Goal: Task Accomplishment & Management: Use online tool/utility

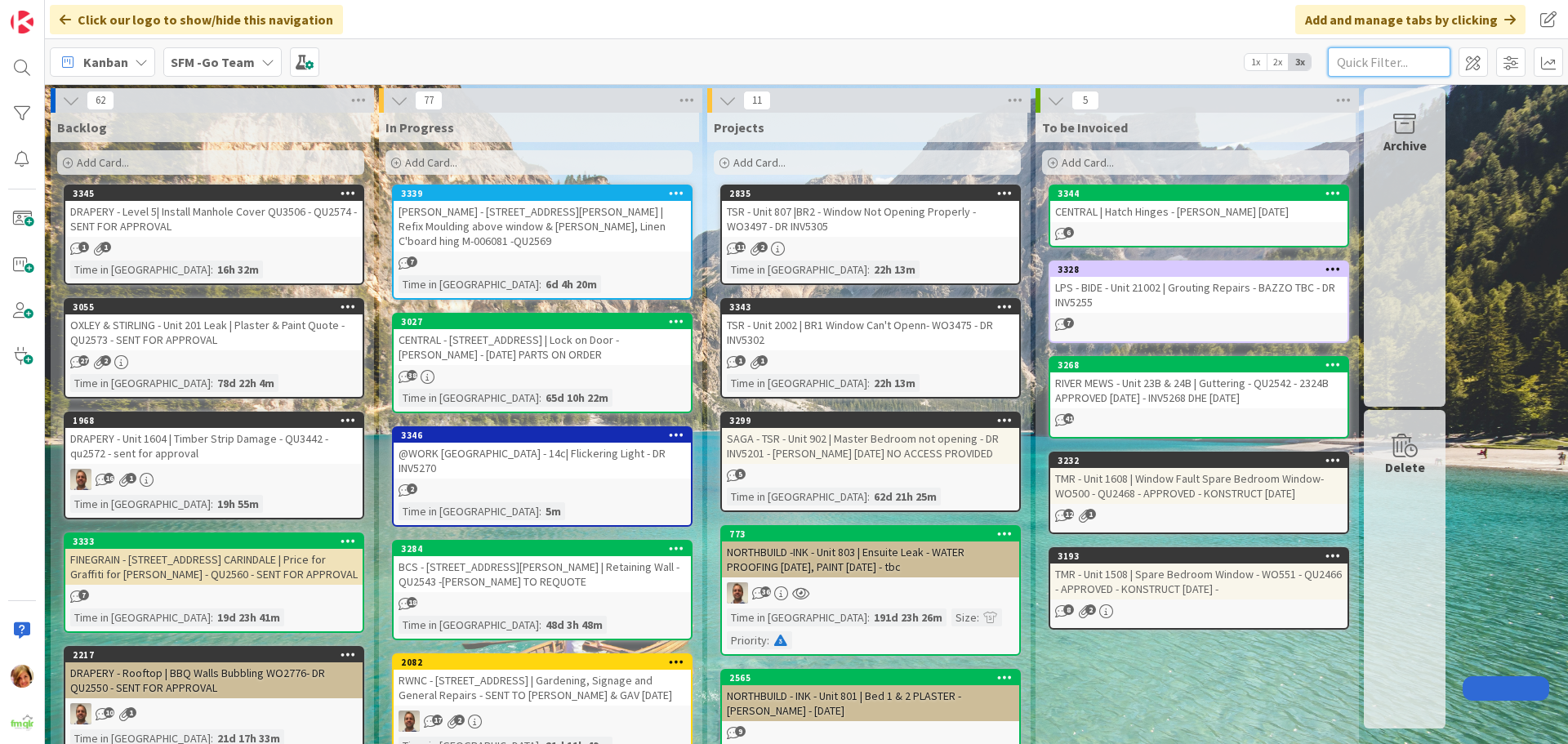
click at [1403, 64] on input "text" at bounding box center [1390, 61] width 123 height 29
type input "paint"
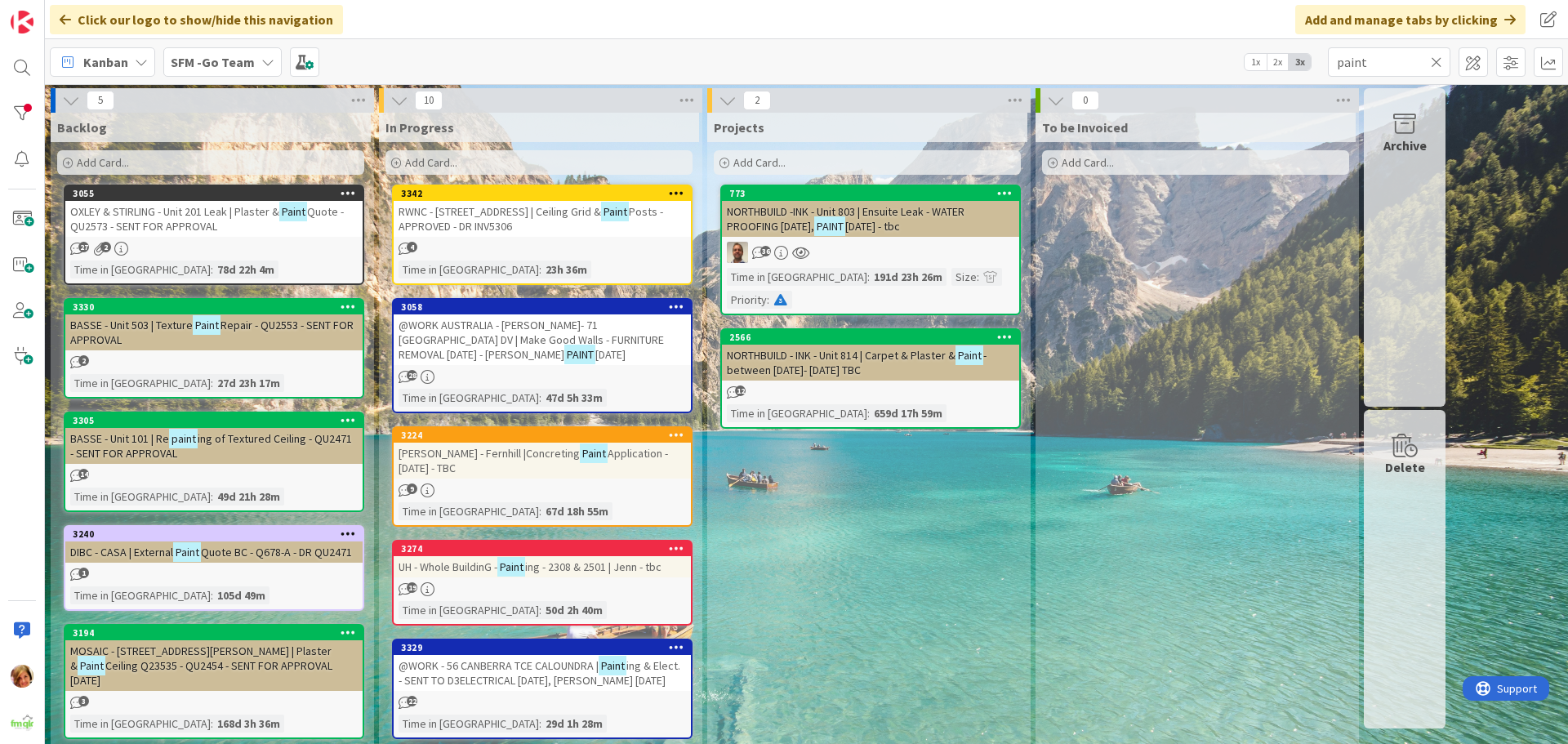
click at [496, 571] on span "UH - Whole BuildinG -" at bounding box center [447, 567] width 99 height 15
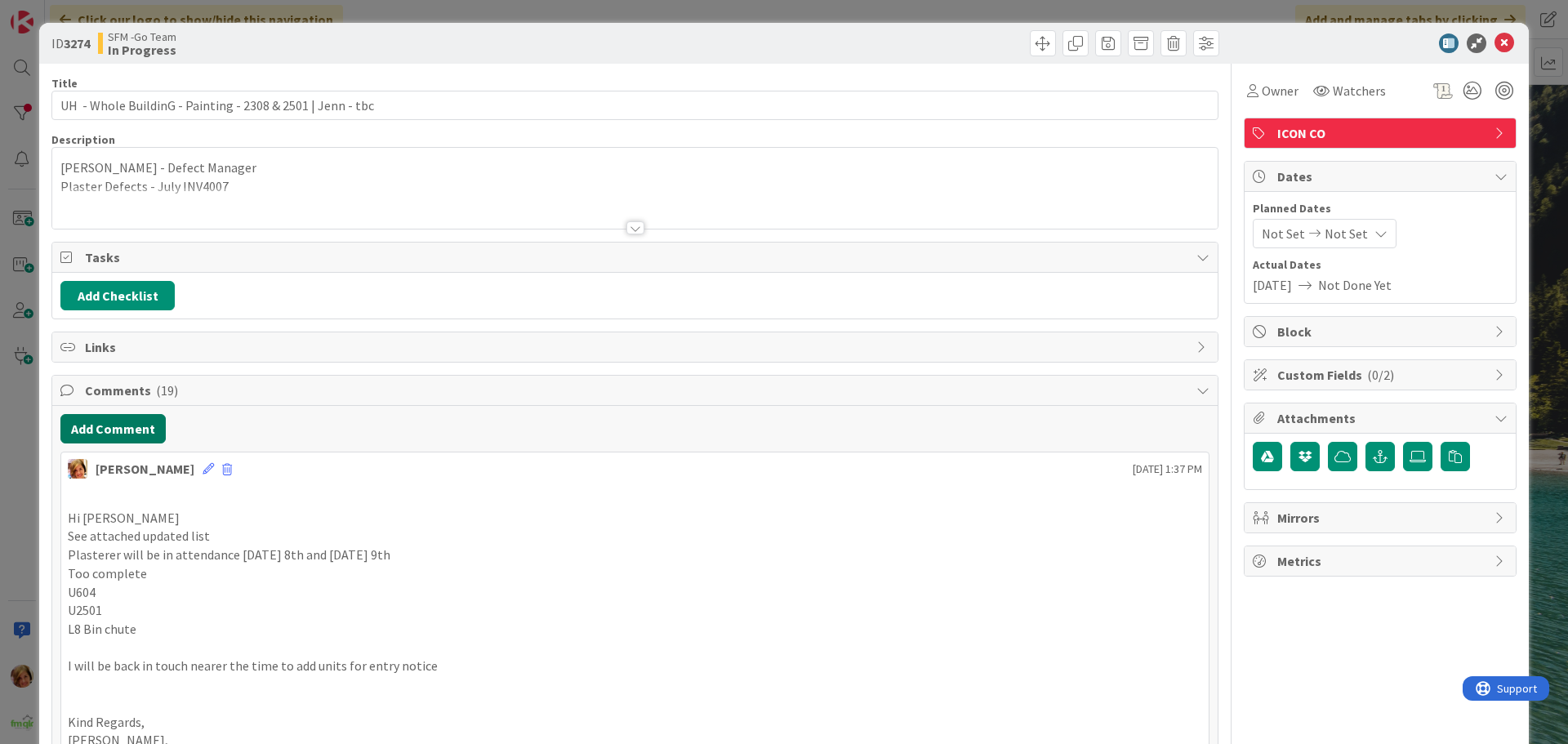
click at [144, 436] on button "Add Comment" at bounding box center [113, 428] width 105 height 29
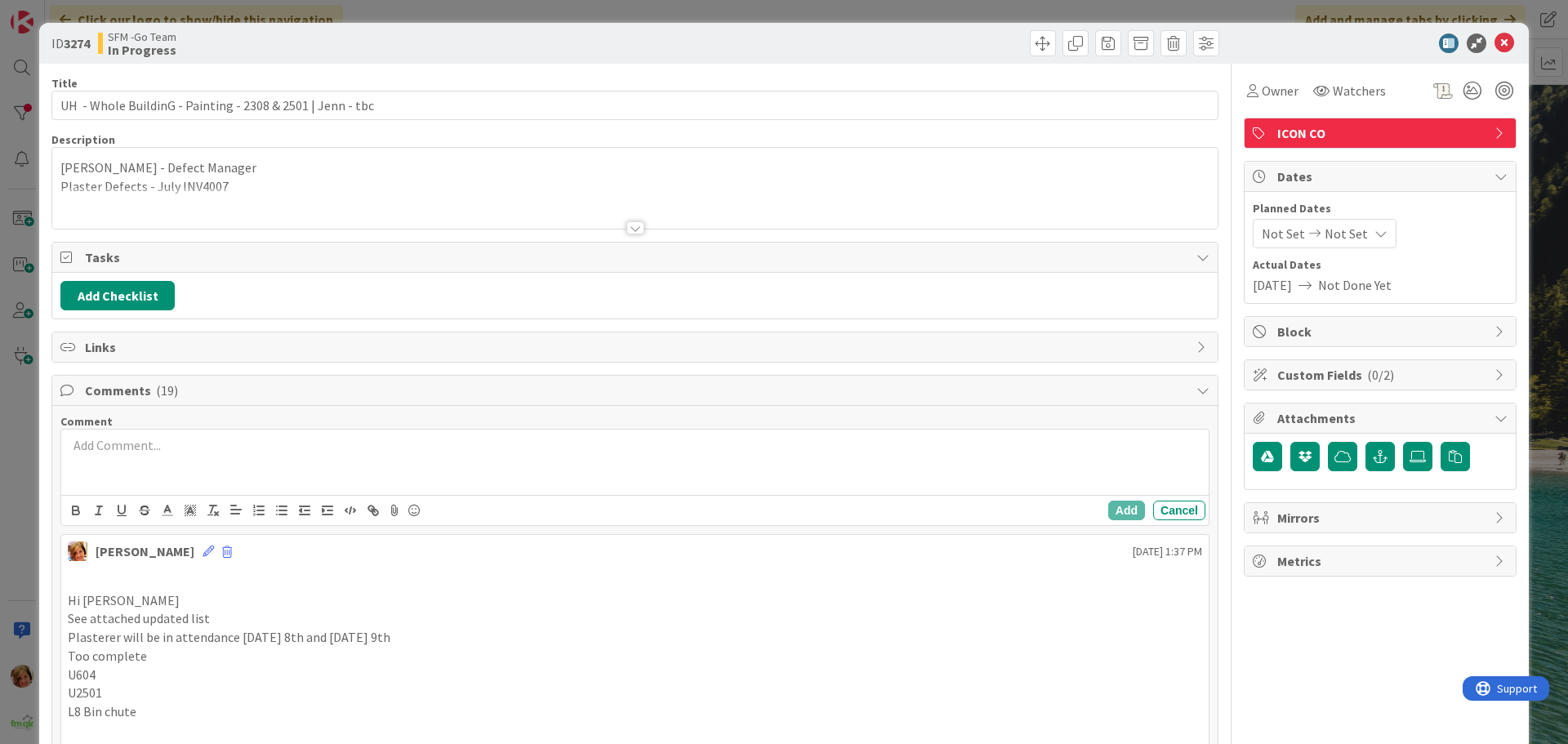
click at [228, 460] on div at bounding box center [635, 462] width 1147 height 66
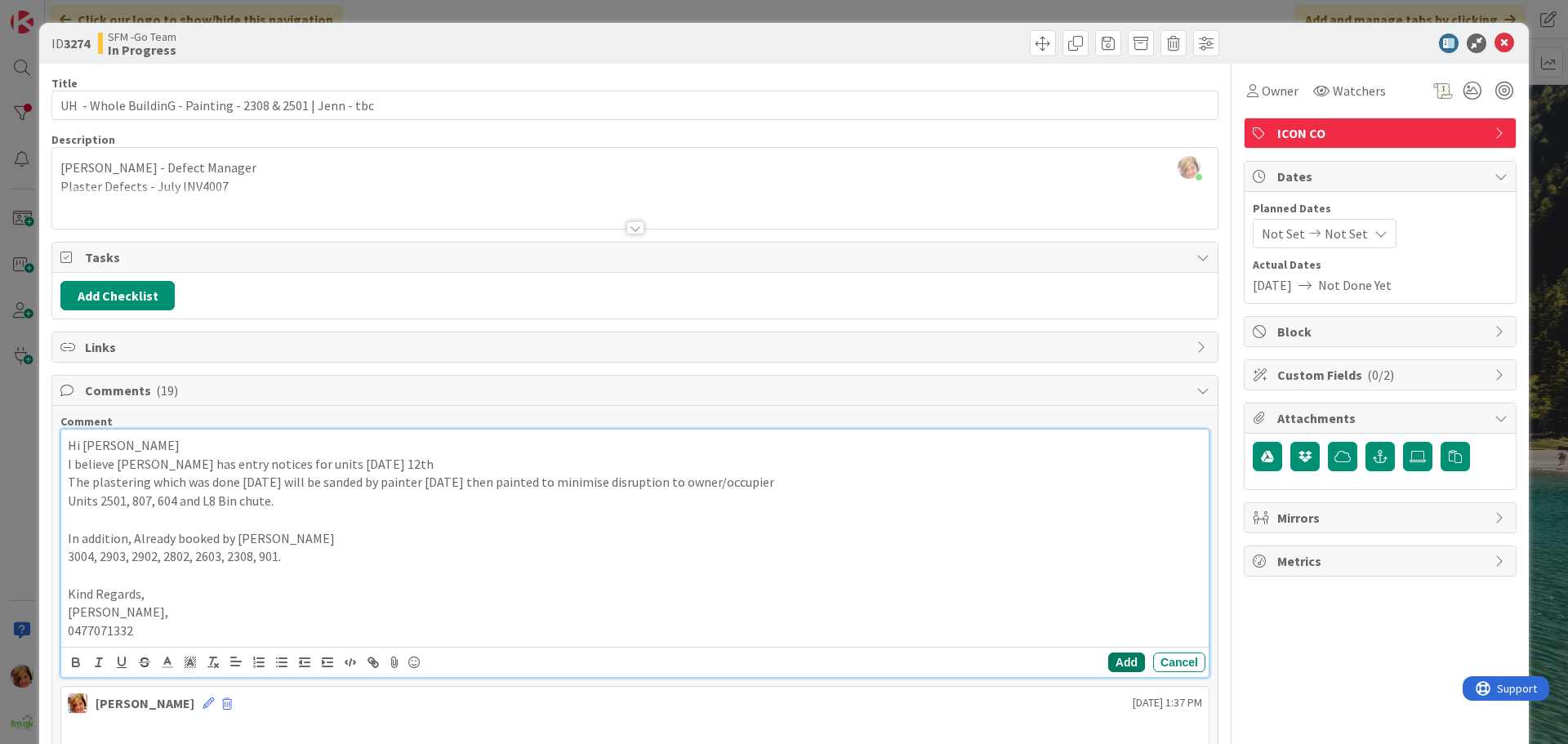
click at [1109, 662] on button "Add" at bounding box center [1127, 663] width 37 height 20
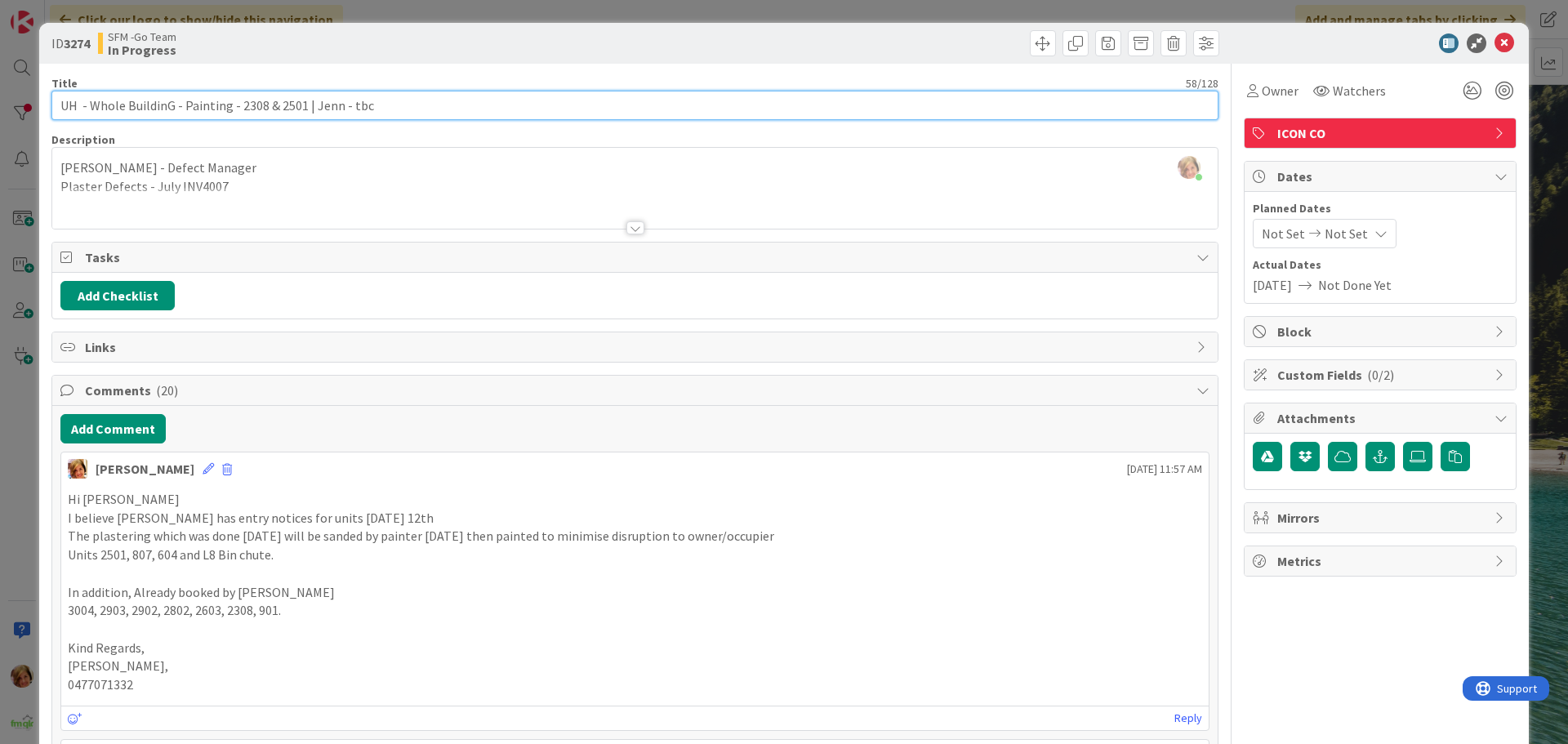
click at [381, 102] on input "UH - Whole BuildinG - Painting - 2308 & 2501 | Jenn - tbc" at bounding box center [635, 105] width 1167 height 29
type input "UH - Whole BuildinG - Painting - 2308 & 2501 | Jenn - [DATE]"
